Goal: Task Accomplishment & Management: Use online tool/utility

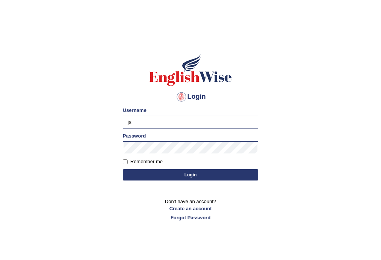
type input "j"
type input "TalhaAli"
click at [186, 175] on button "Login" at bounding box center [191, 174] width 136 height 11
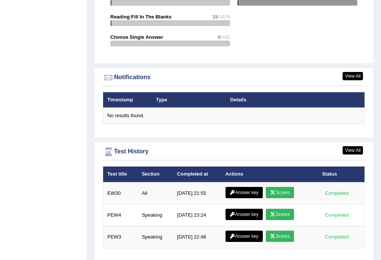
scroll to position [945, 0]
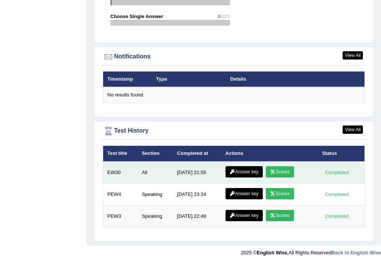
click at [276, 169] on link "Scores" at bounding box center [280, 171] width 28 height 11
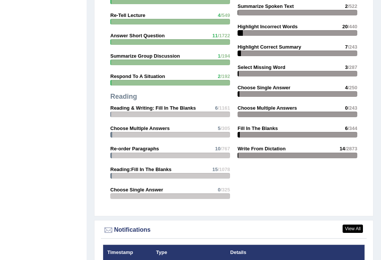
scroll to position [898, 0]
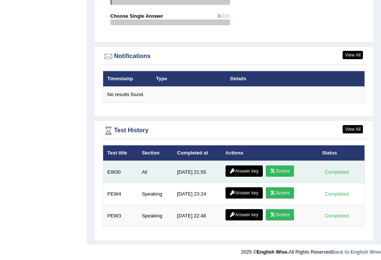
click at [247, 167] on link "Answer key" at bounding box center [244, 170] width 37 height 11
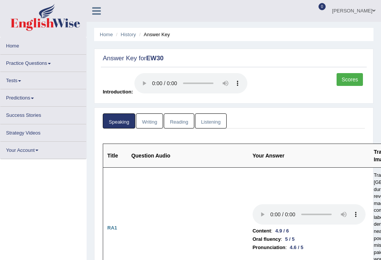
click at [205, 119] on link "Listening" at bounding box center [211, 120] width 32 height 15
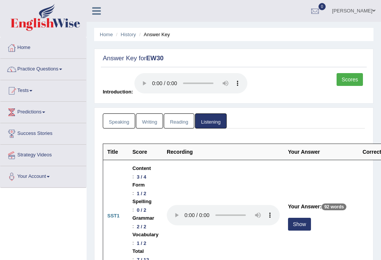
scroll to position [80, 0]
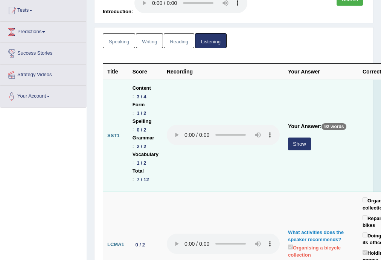
click at [300, 142] on button "Show" at bounding box center [299, 144] width 23 height 13
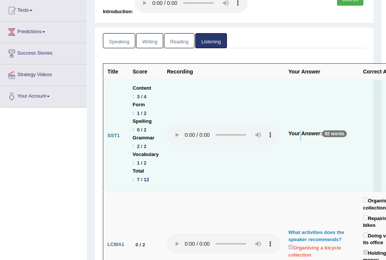
click at [300, 142] on td "Your Answer: 92 words" at bounding box center [321, 136] width 75 height 112
click at [300, 142] on body "Toggle navigation Home Practice Questions Speaking Practice Read Aloud Repeat S…" at bounding box center [193, 50] width 386 height 260
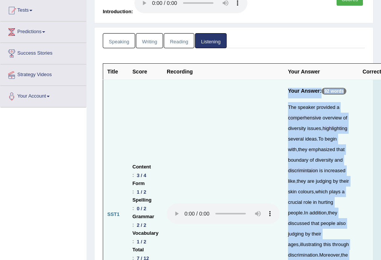
scroll to position [161, 0]
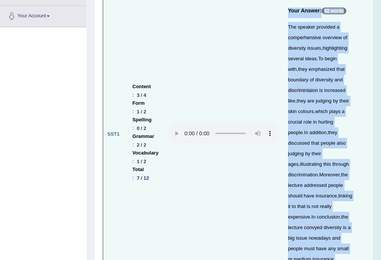
click at [295, 138] on div "The speaker provided a comperhensive overview of diversity issues , highlightin…" at bounding box center [321, 143] width 66 height 243
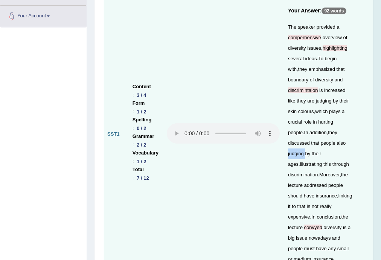
click at [295, 138] on div "The speaker provided a comperhensive overview of diversity issues , highlightin…" at bounding box center [321, 143] width 66 height 243
click at [335, 62] on div "The speaker provided a comperhensive overview of diversity issues , highlightin…" at bounding box center [321, 143] width 66 height 243
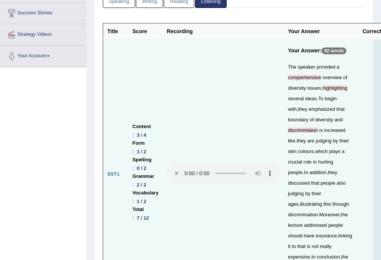
scroll to position [80, 0]
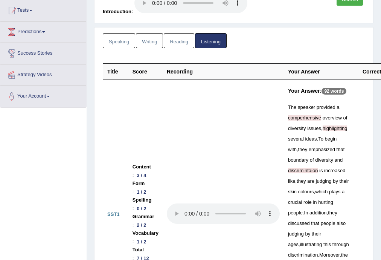
click at [156, 40] on link "Writing" at bounding box center [149, 40] width 27 height 15
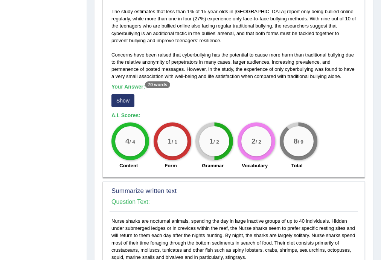
scroll to position [241, 0]
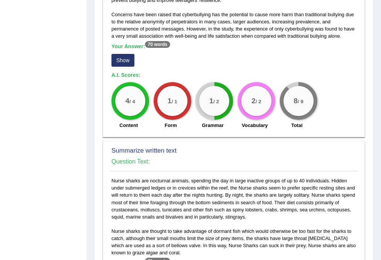
click at [122, 59] on button "Show" at bounding box center [123, 60] width 23 height 13
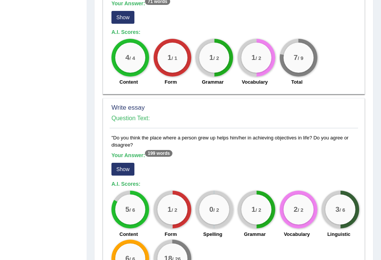
scroll to position [584, 0]
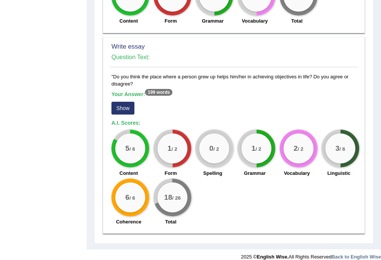
click at [128, 102] on button "Show" at bounding box center [123, 108] width 23 height 13
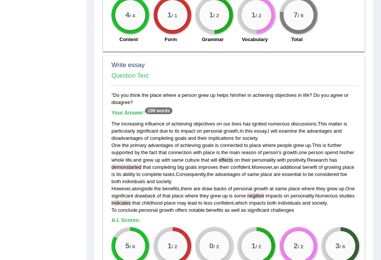
scroll to position [662, 0]
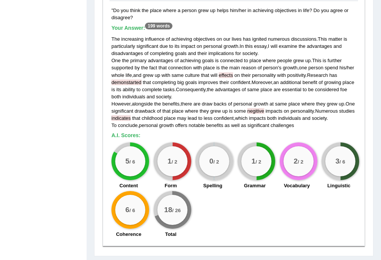
drag, startPoint x: 158, startPoint y: 6, endPoint x: 146, endPoint y: 5, distance: 12.5
click at [146, 7] on div ""Do you think the place where a person grew up helps him/her in achieving objec…" at bounding box center [234, 124] width 249 height 235
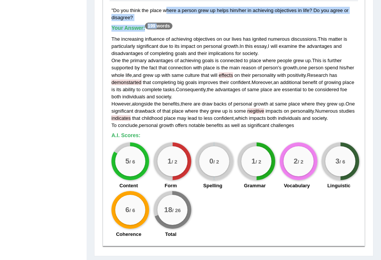
scroll to position [648, 0]
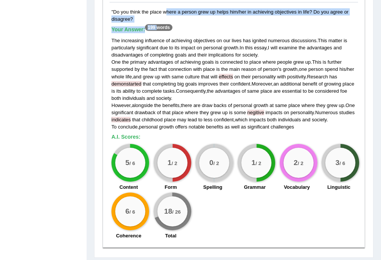
click at [143, 8] on div ""Do you think the place where a person grew up helps him/her in achieving objec…" at bounding box center [234, 125] width 249 height 235
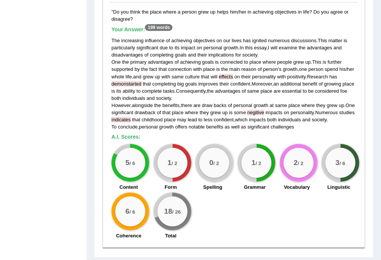
click at [135, 81] on span "demonstarted" at bounding box center [127, 84] width 30 height 6
click at [158, 24] on sup "199 words" at bounding box center [159, 27] width 28 height 7
drag, startPoint x: 158, startPoint y: 19, endPoint x: 144, endPoint y: 20, distance: 14.0
click at [144, 26] on b "Your Answer: 199 words" at bounding box center [142, 29] width 61 height 6
click at [240, 88] on span "advantages" at bounding box center [227, 91] width 25 height 6
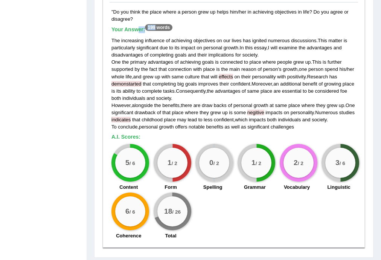
drag, startPoint x: 157, startPoint y: 18, endPoint x: 139, endPoint y: 18, distance: 17.7
click at [139, 26] on b "Your Answer: 199 words" at bounding box center [142, 29] width 61 height 6
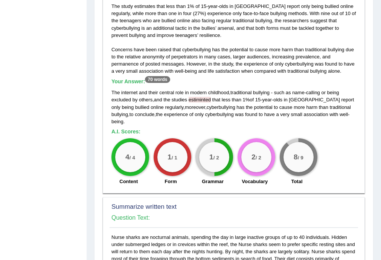
scroll to position [0, 0]
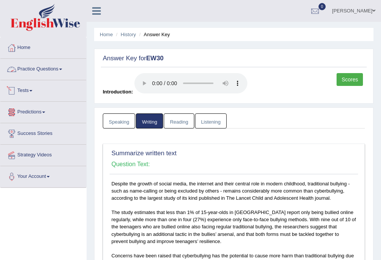
click at [28, 89] on link "Tests" at bounding box center [43, 89] width 86 height 19
click at [30, 88] on link "Tests" at bounding box center [43, 89] width 86 height 19
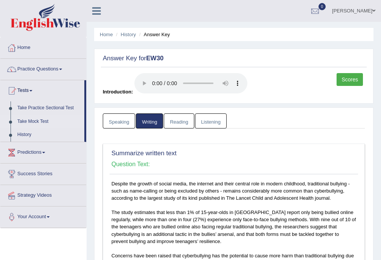
click at [27, 121] on link "Take Mock Test" at bounding box center [49, 122] width 70 height 14
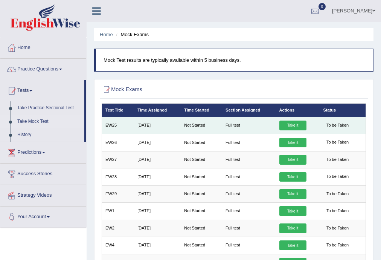
click at [294, 126] on link "Take it" at bounding box center [293, 126] width 27 height 10
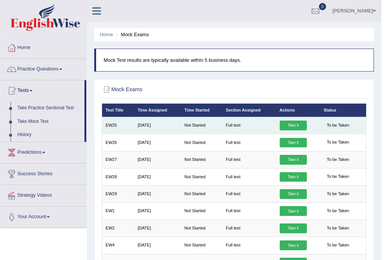
click at [294, 126] on link "Take it" at bounding box center [293, 126] width 27 height 10
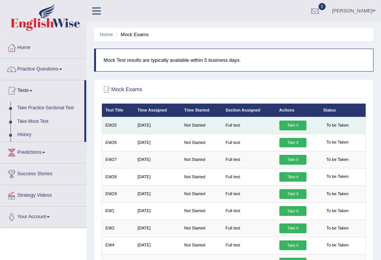
click at [285, 126] on link "Take it" at bounding box center [293, 126] width 27 height 10
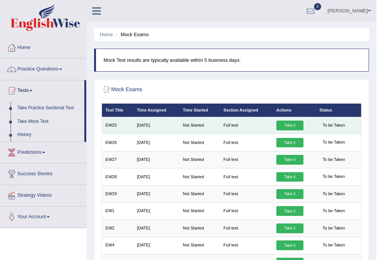
click at [285, 126] on link "Take it" at bounding box center [290, 126] width 27 height 10
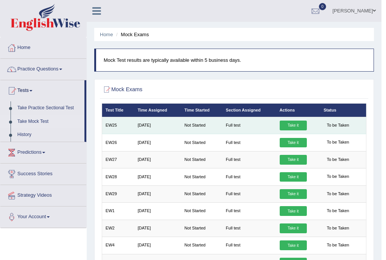
click at [285, 126] on link "Take it" at bounding box center [293, 126] width 27 height 10
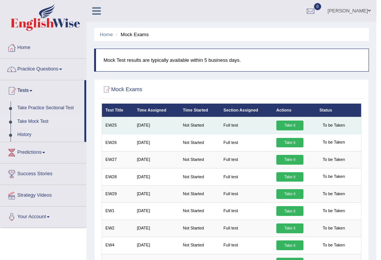
click at [288, 127] on link "Take it" at bounding box center [290, 126] width 27 height 10
click at [296, 124] on link "Take it" at bounding box center [290, 126] width 27 height 10
click at [295, 124] on link "Take it" at bounding box center [290, 126] width 27 height 10
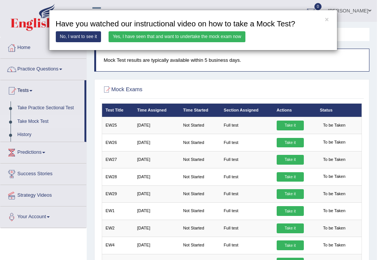
click at [176, 36] on link "Yes, I have seen that and want to undertake the mock exam now" at bounding box center [177, 36] width 137 height 11
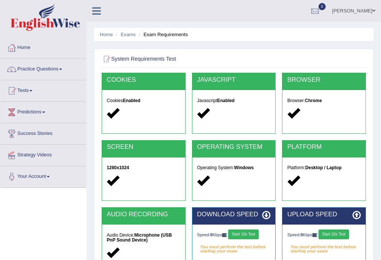
scroll to position [121, 0]
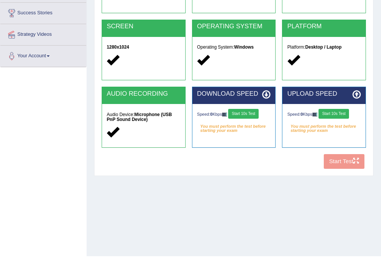
click at [244, 113] on button "Start 10s Test" at bounding box center [243, 114] width 31 height 10
click at [244, 113] on button "Start 10s Test" at bounding box center [251, 114] width 31 height 10
click at [244, 113] on button "Start 10s Test" at bounding box center [248, 114] width 31 height 10
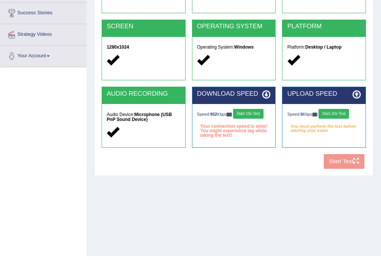
click at [244, 113] on button "Start 10s Test" at bounding box center [248, 114] width 31 height 10
click at [337, 116] on button "Start 10s Test" at bounding box center [334, 114] width 31 height 10
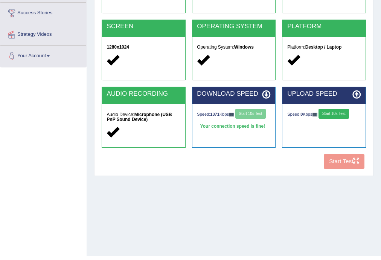
click at [337, 112] on button "Start 10s Test" at bounding box center [334, 114] width 31 height 10
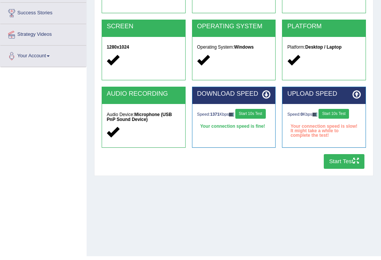
click at [337, 112] on button "Start 10s Test" at bounding box center [334, 114] width 31 height 10
click at [339, 160] on button "Start Test" at bounding box center [344, 161] width 41 height 15
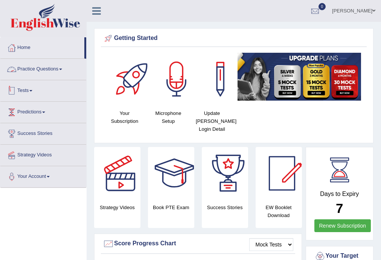
click at [32, 85] on link "Tests" at bounding box center [43, 89] width 86 height 19
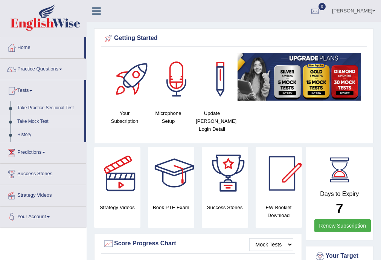
click at [32, 120] on link "Take Mock Test" at bounding box center [49, 122] width 70 height 14
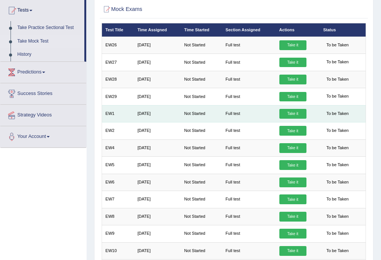
click at [295, 110] on link "Take it" at bounding box center [293, 114] width 27 height 10
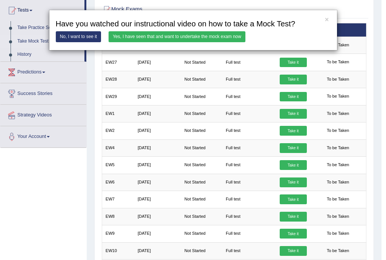
click at [223, 35] on link "Yes, I have seen that and want to undertake the mock exam now" at bounding box center [177, 36] width 137 height 11
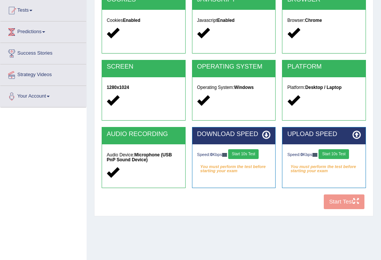
click at [252, 150] on button "Start 10s Test" at bounding box center [243, 154] width 31 height 10
click at [250, 154] on button "Start 10s Test" at bounding box center [251, 154] width 31 height 10
click at [250, 153] on button "Start 10s Test" at bounding box center [251, 154] width 31 height 10
click at [345, 152] on button "Start 10s Test" at bounding box center [334, 154] width 31 height 10
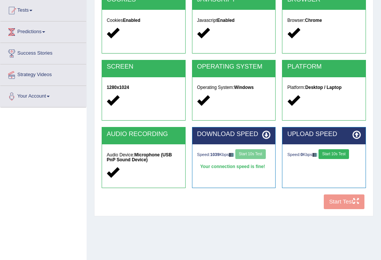
click at [345, 152] on button "Start 10s Test" at bounding box center [334, 154] width 31 height 10
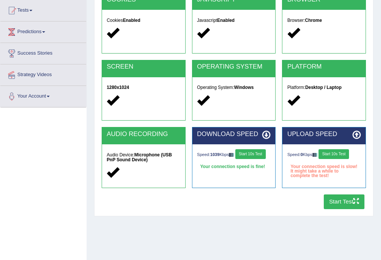
click at [345, 152] on button "Start 10s Test" at bounding box center [334, 154] width 31 height 10
click at [342, 198] on button "Start Test" at bounding box center [344, 202] width 41 height 15
